Goal: Transaction & Acquisition: Purchase product/service

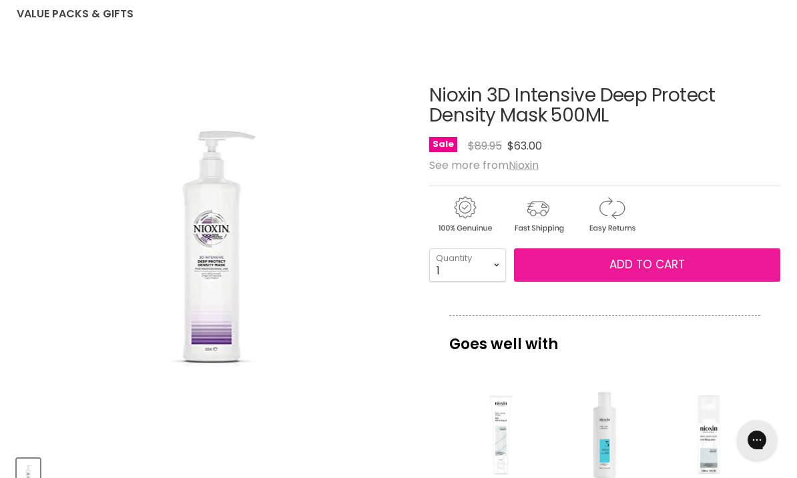
click at [671, 261] on span "Add to cart" at bounding box center [646, 264] width 75 height 16
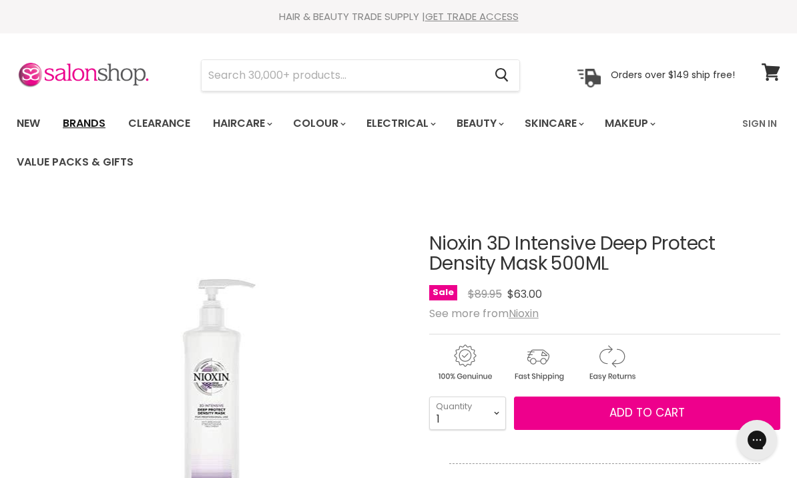
click at [96, 124] on link "Brands" at bounding box center [84, 123] width 63 height 28
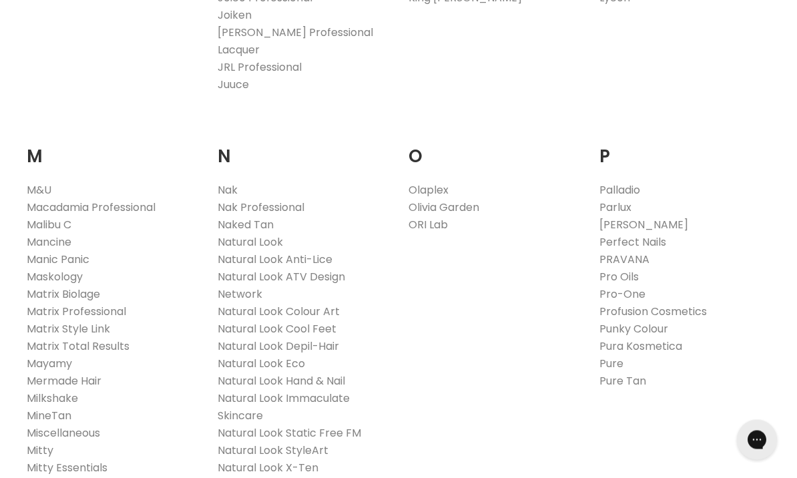
scroll to position [1438, 0]
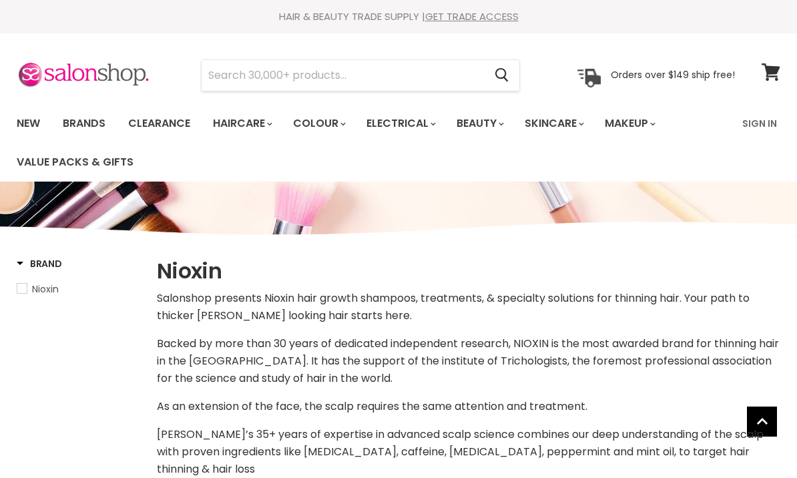
select select "manual"
click at [293, 77] on input "Search" at bounding box center [343, 75] width 282 height 31
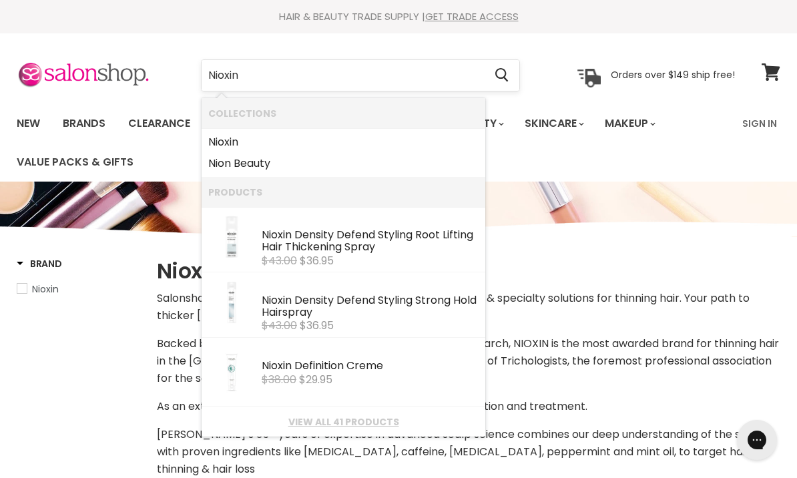
type input "Nioxin 4"
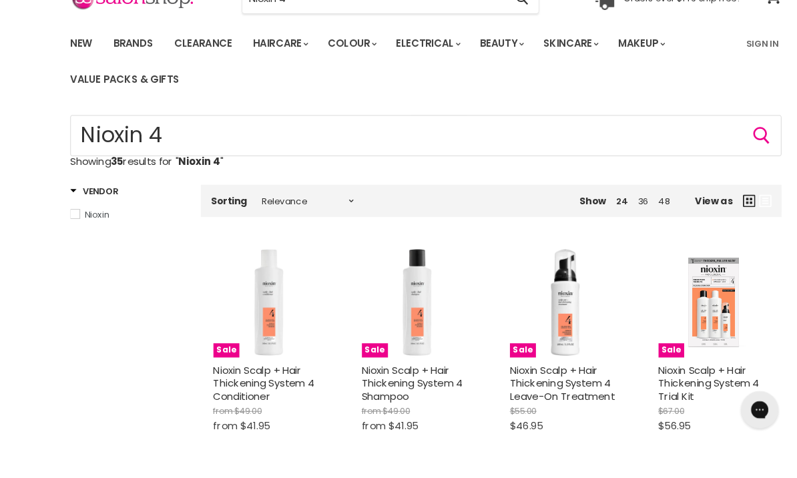
scroll to position [129, 0]
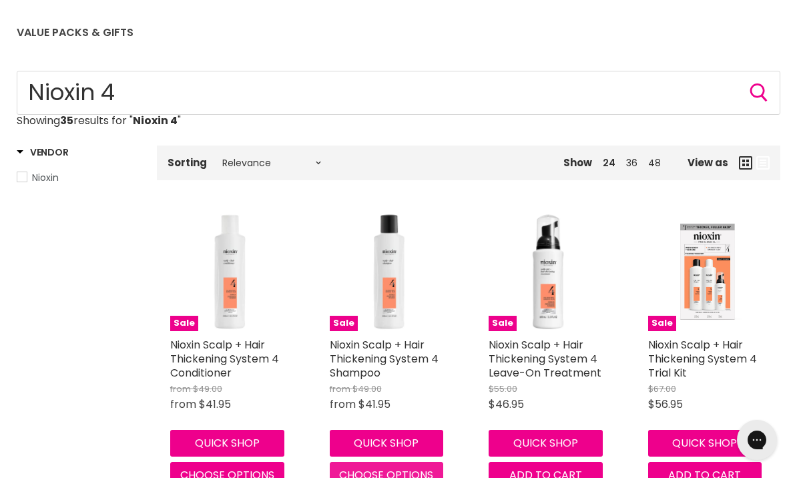
click at [405, 473] on span "Choose options" at bounding box center [386, 474] width 94 height 15
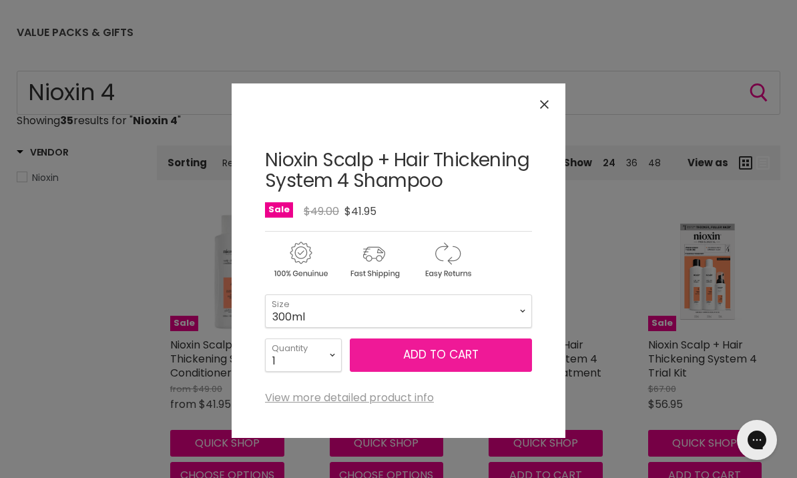
click at [443, 353] on span "Add to cart" at bounding box center [440, 354] width 75 height 16
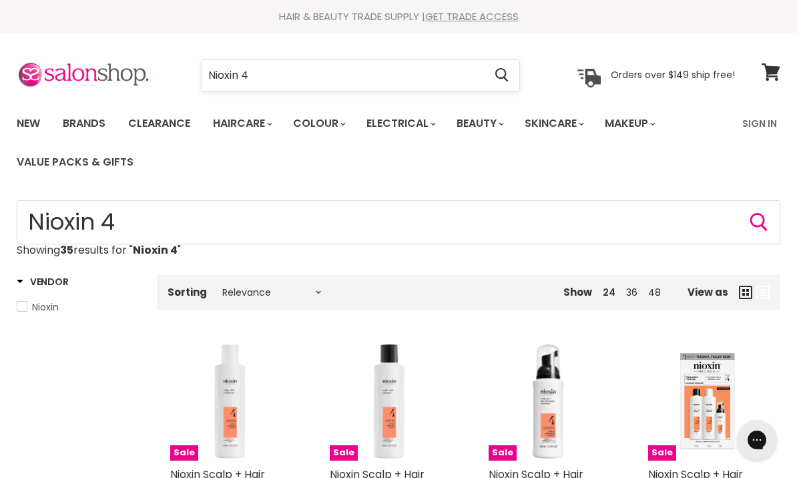
click at [284, 75] on input "Nioxin 4" at bounding box center [343, 75] width 282 height 31
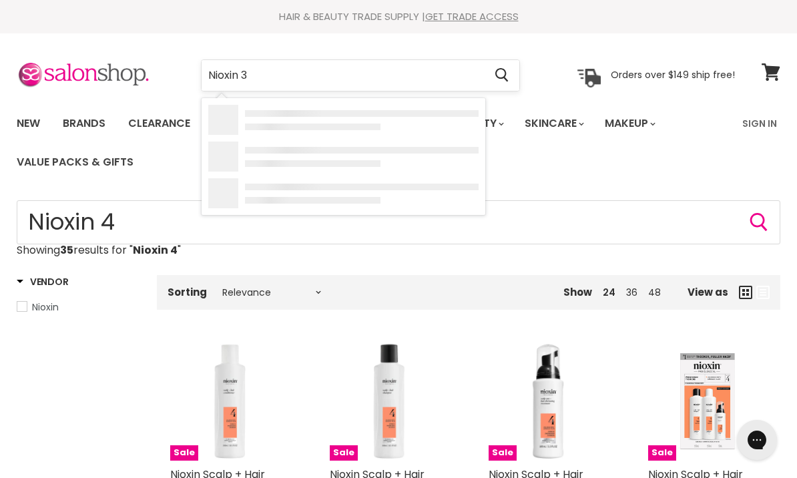
type input "Nioxin 3d"
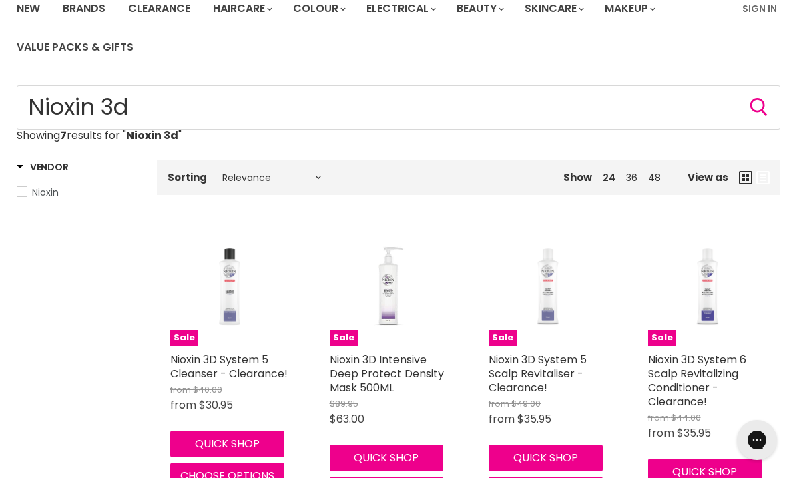
scroll to position [117, 0]
